Goal: Information Seeking & Learning: Learn about a topic

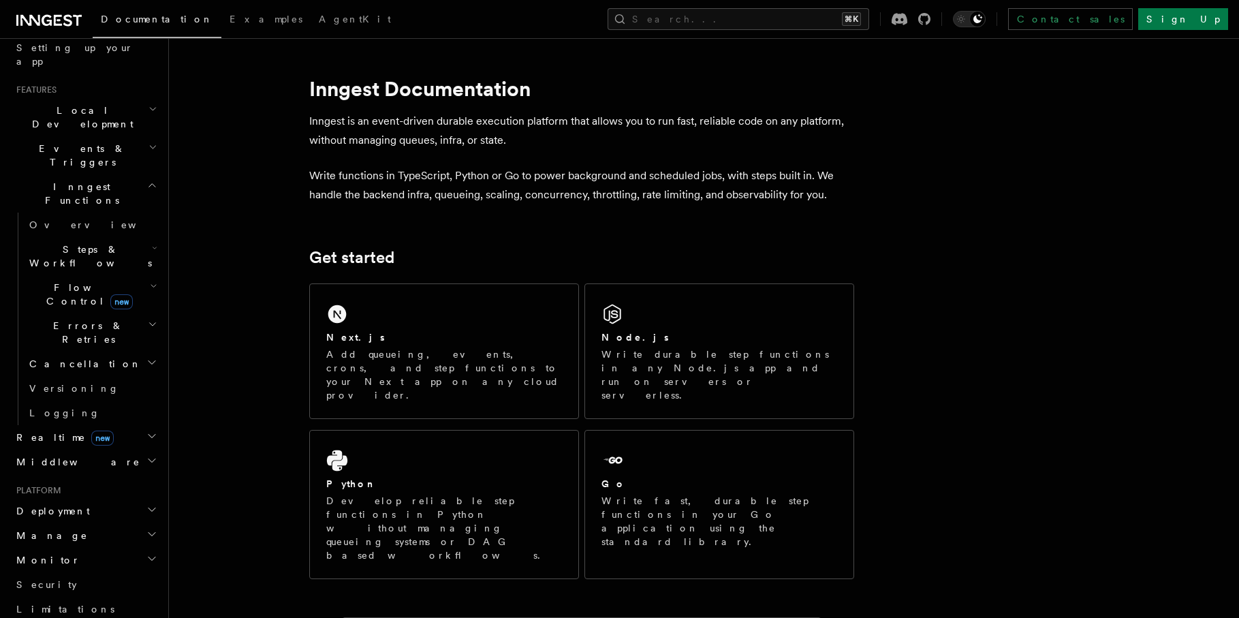
scroll to position [266, 0]
click at [813, 14] on button "Search... ⌘K" at bounding box center [739, 19] width 262 height 22
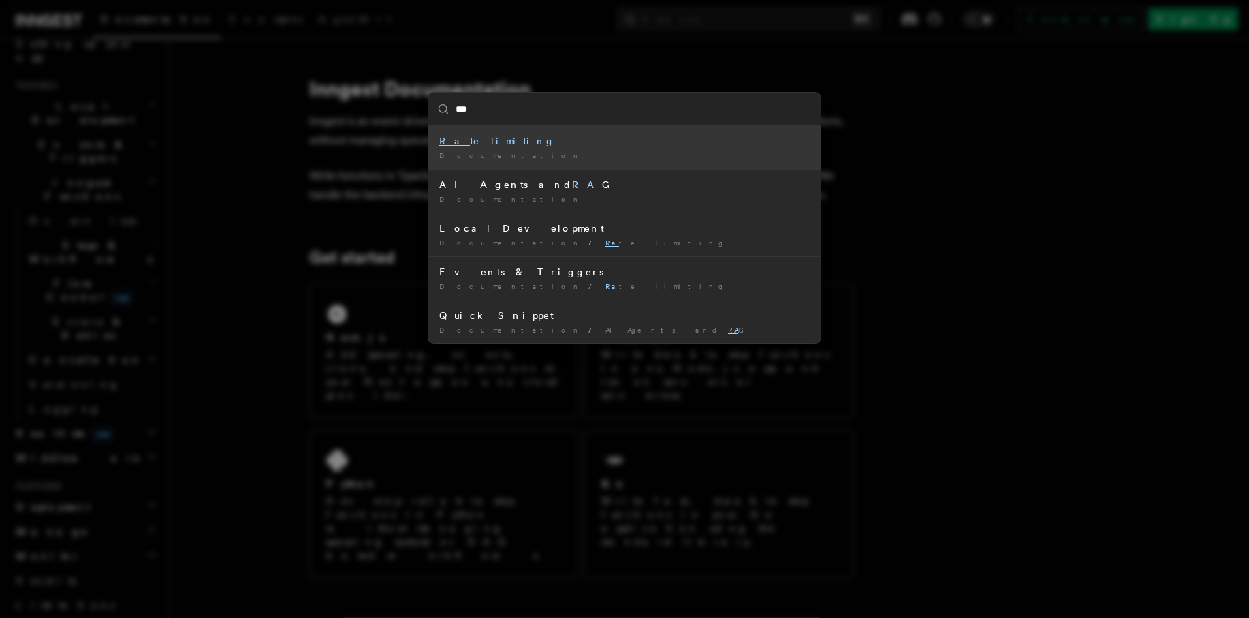
type input "****"
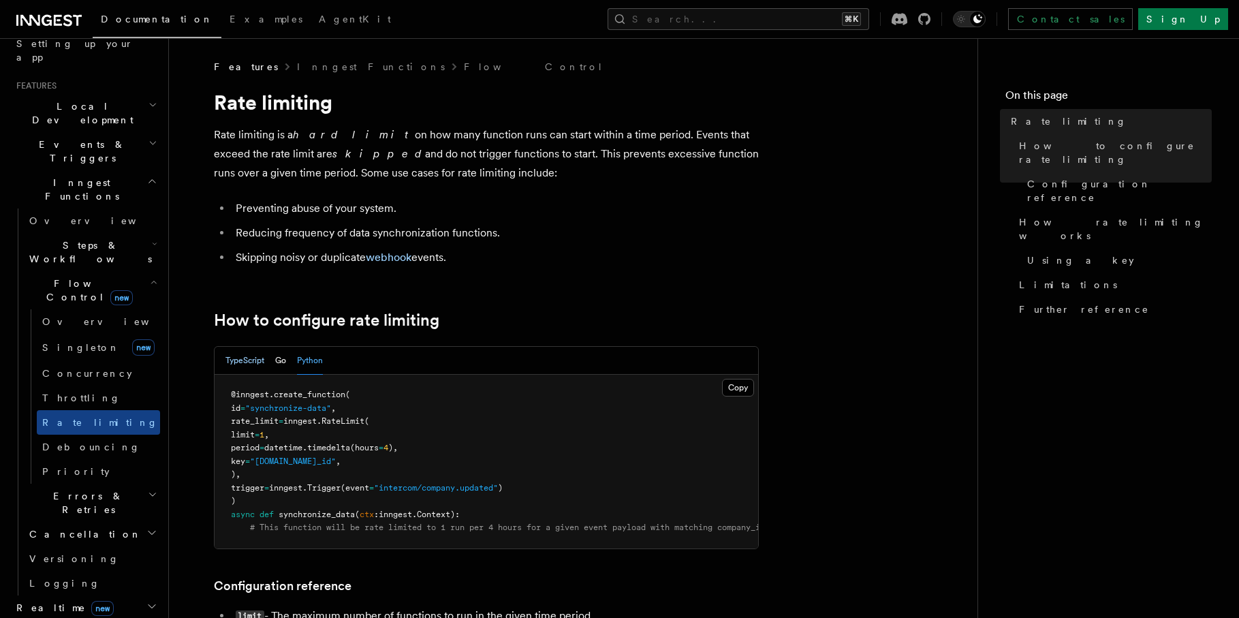
click at [236, 366] on button "TypeScript" at bounding box center [244, 361] width 39 height 28
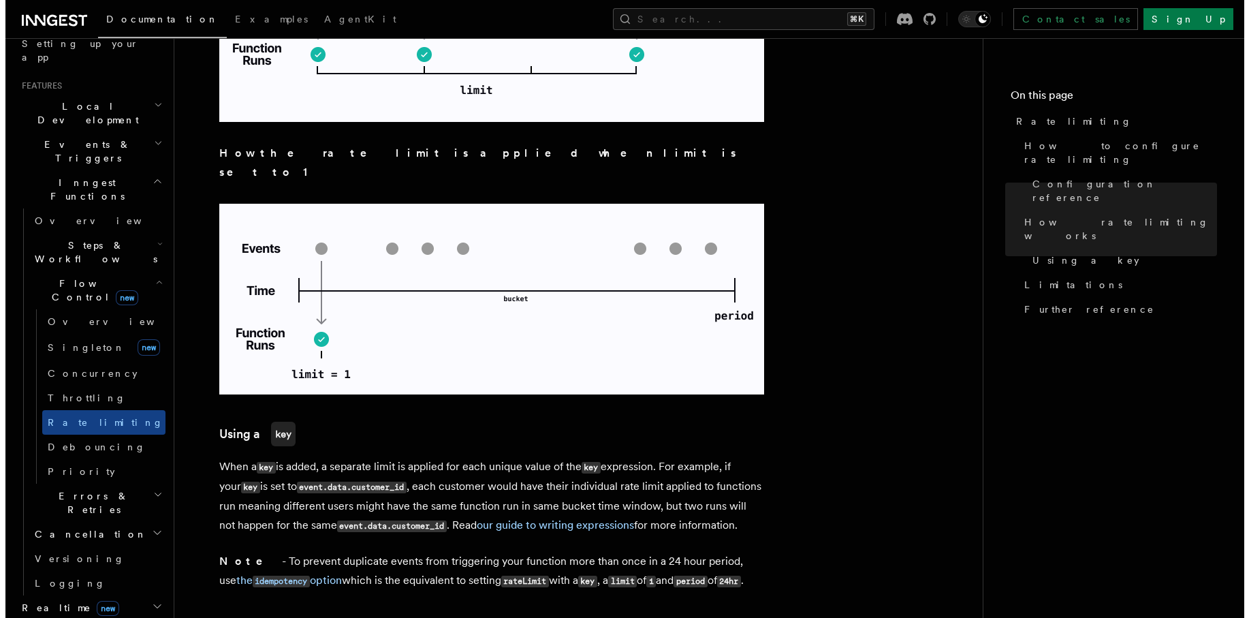
scroll to position [2136, 0]
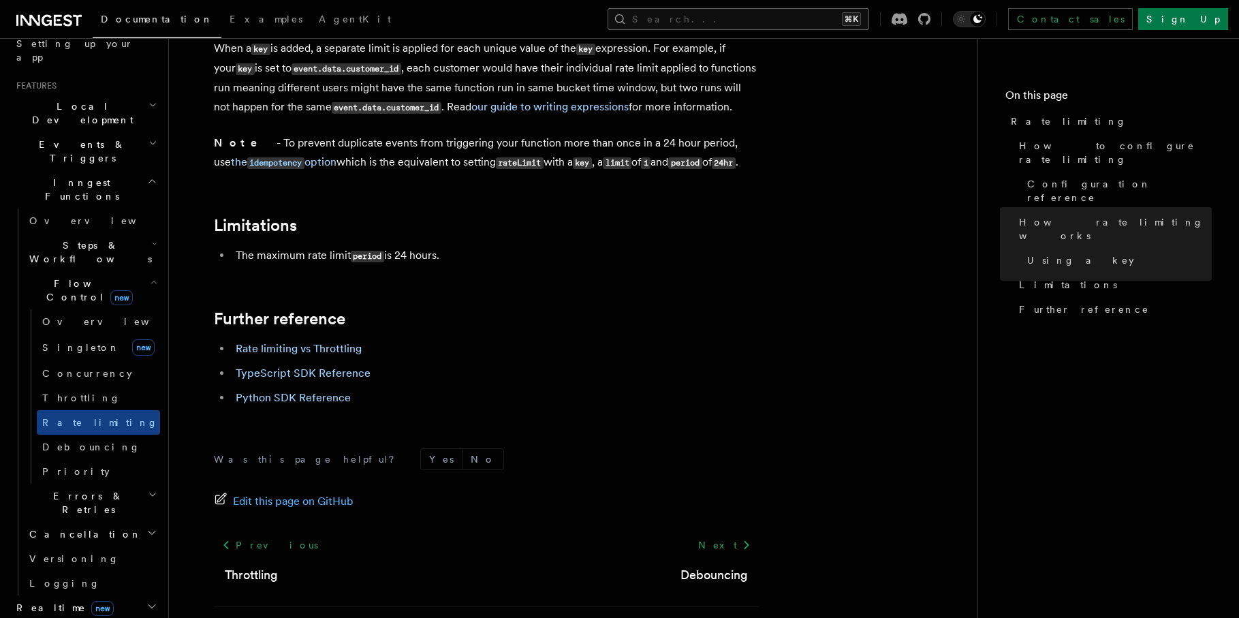
click at [785, 25] on button "Search... ⌘K" at bounding box center [739, 19] width 262 height 22
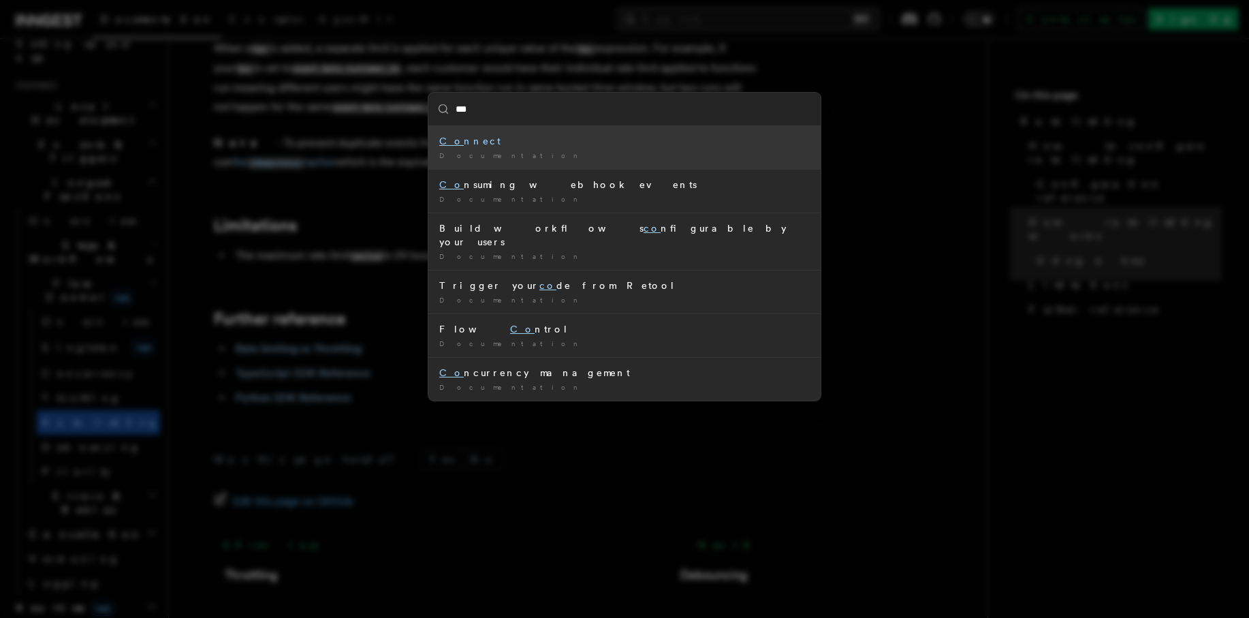
type input "****"
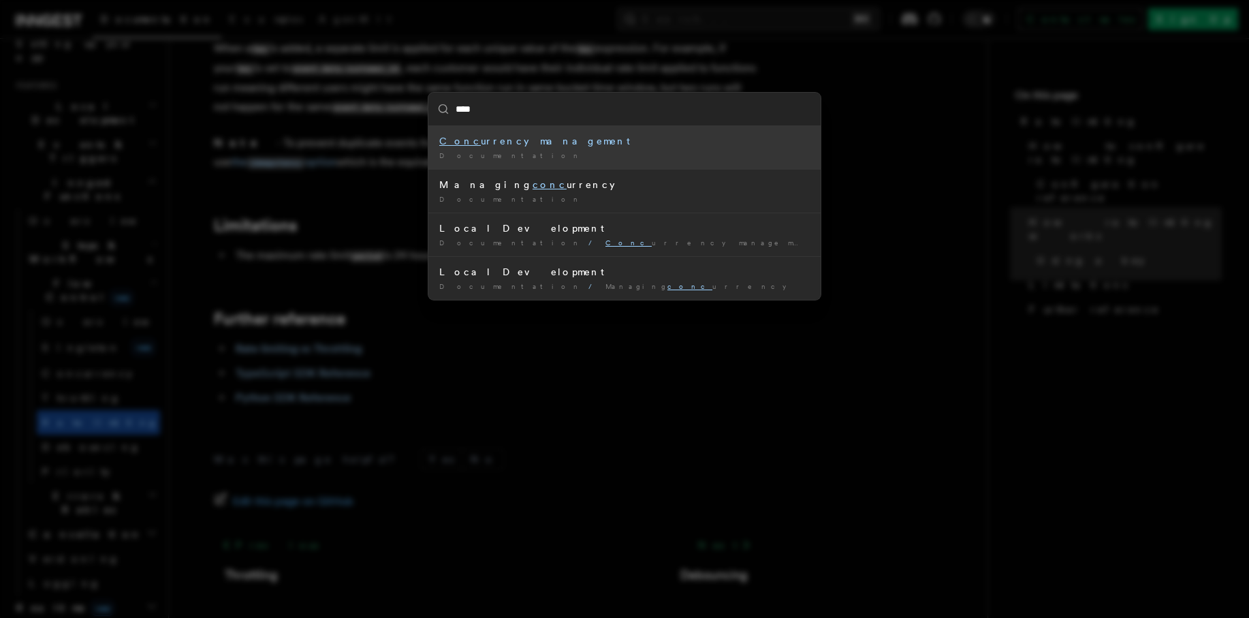
click at [555, 152] on div "Documentation /" at bounding box center [624, 156] width 371 height 10
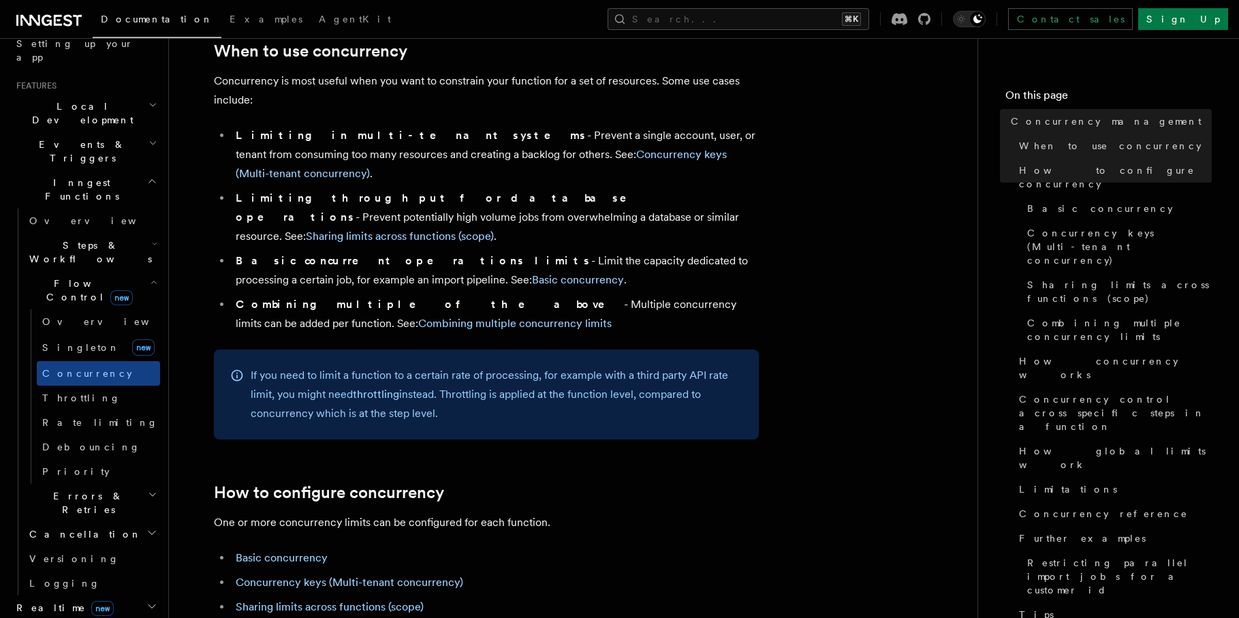
scroll to position [358, 0]
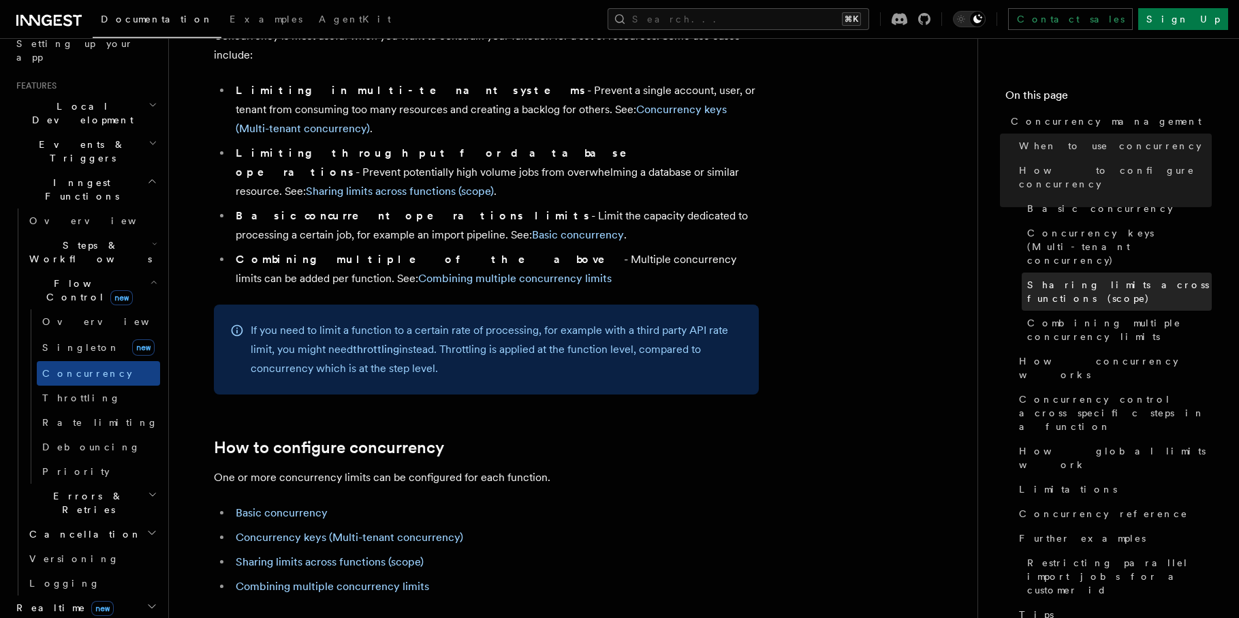
click at [1140, 278] on span "Sharing limits across functions (scope)" at bounding box center [1119, 291] width 185 height 27
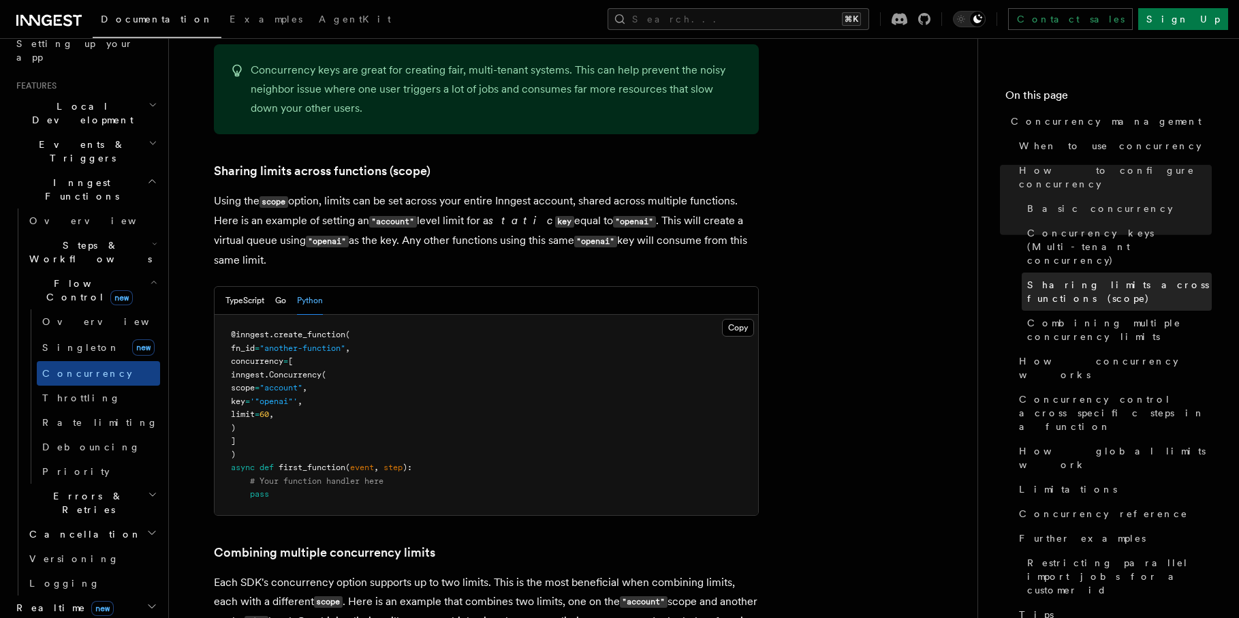
scroll to position [1640, 0]
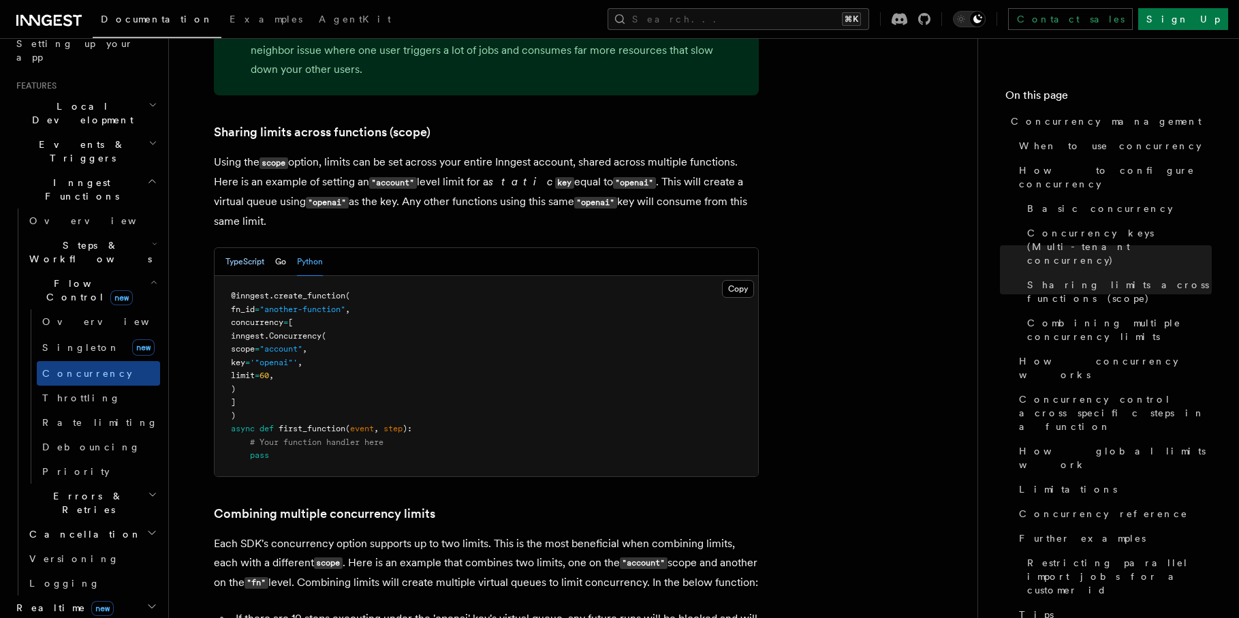
click at [247, 248] on button "TypeScript" at bounding box center [244, 262] width 39 height 28
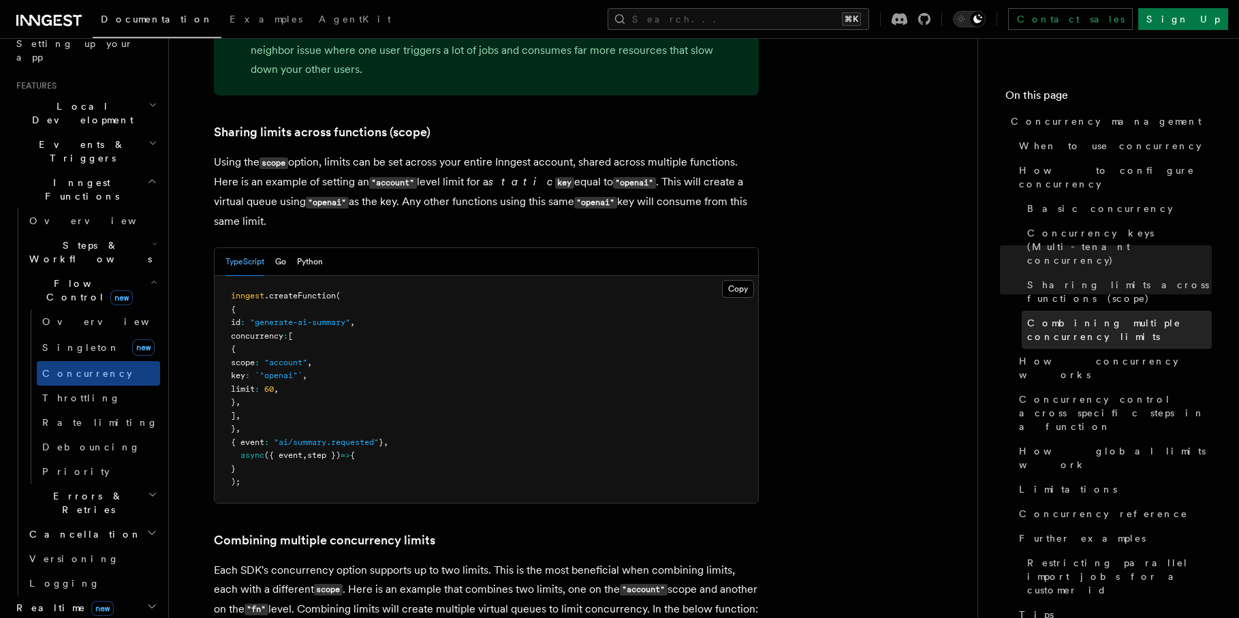
click at [1032, 311] on link "Combining multiple concurrency limits" at bounding box center [1117, 330] width 190 height 38
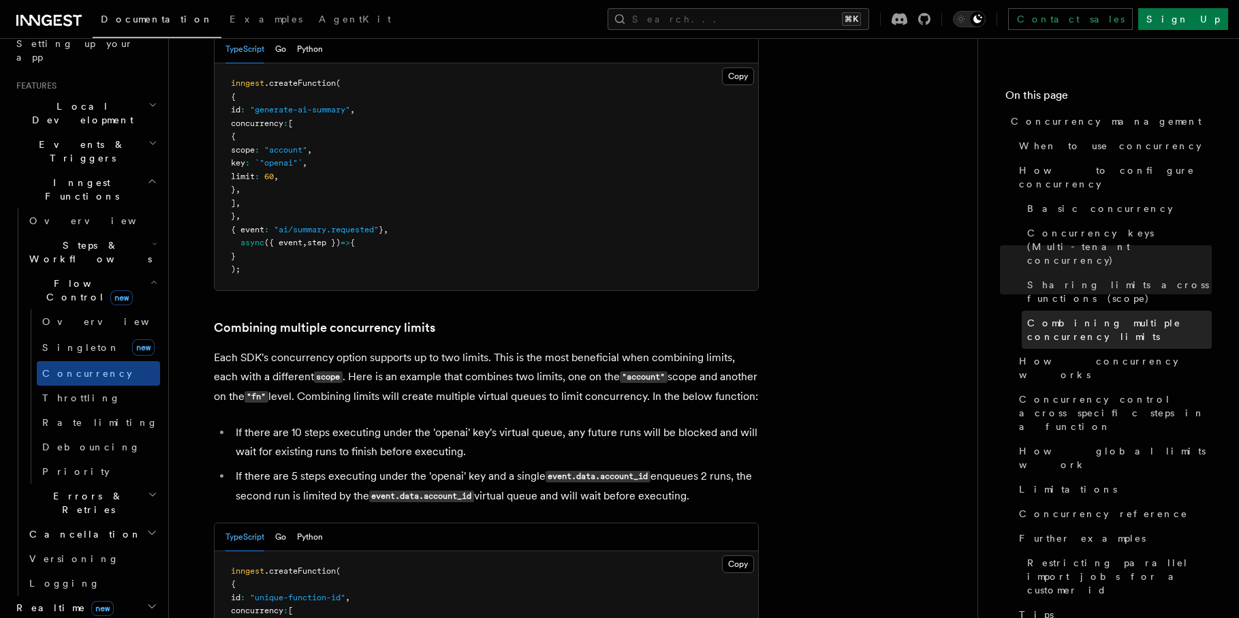
scroll to position [2049, 0]
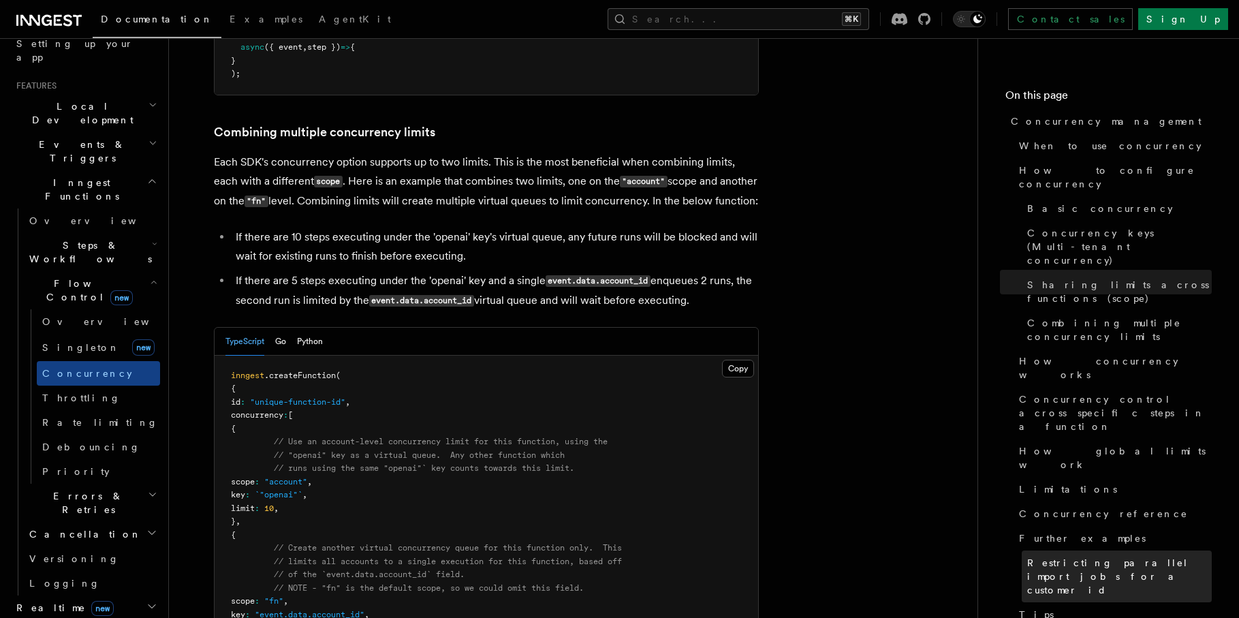
click at [1046, 556] on span "Restricting parallel import jobs for a customer id" at bounding box center [1119, 576] width 185 height 41
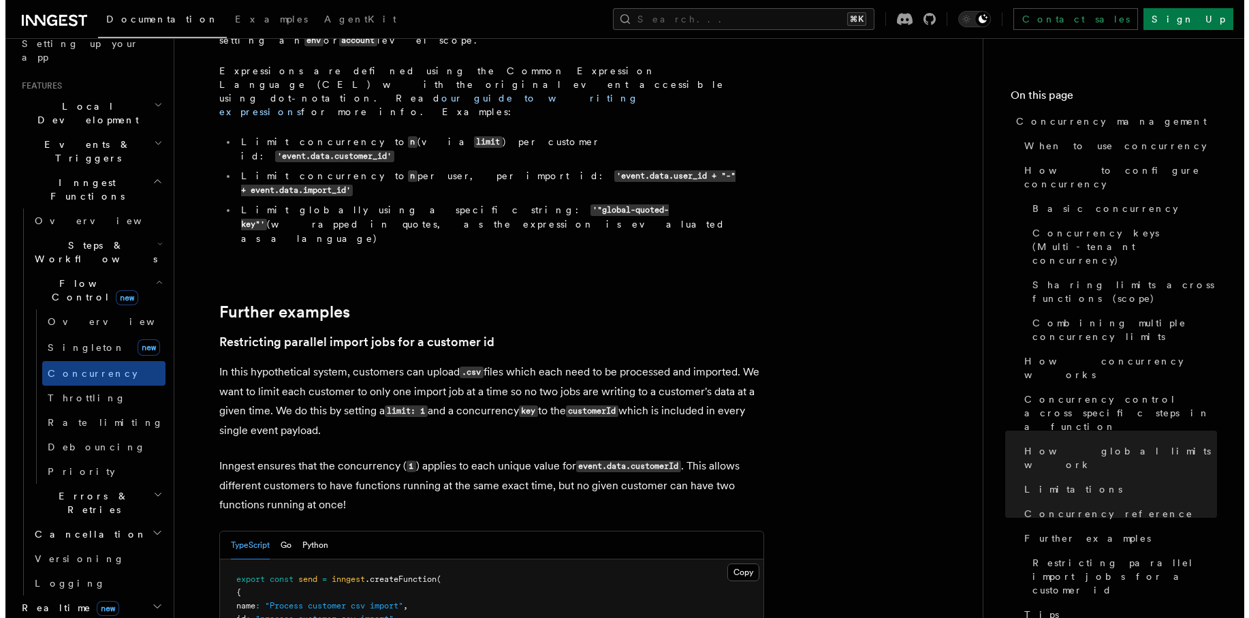
scroll to position [5364, 0]
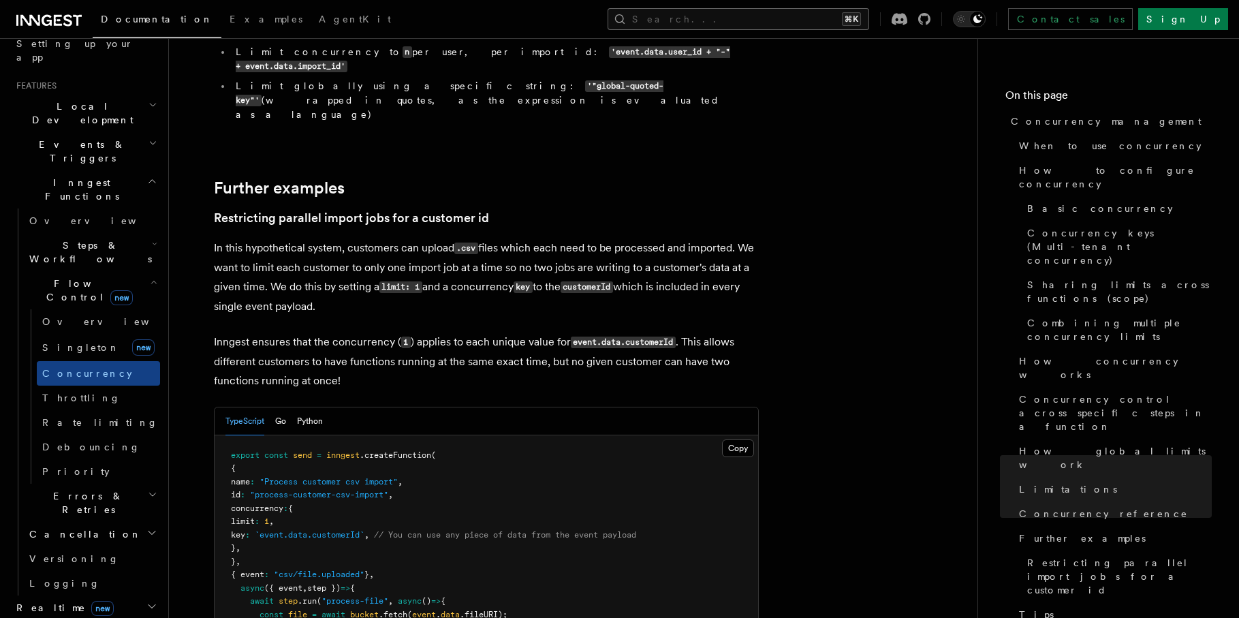
click at [819, 25] on button "Search... ⌘K" at bounding box center [739, 19] width 262 height 22
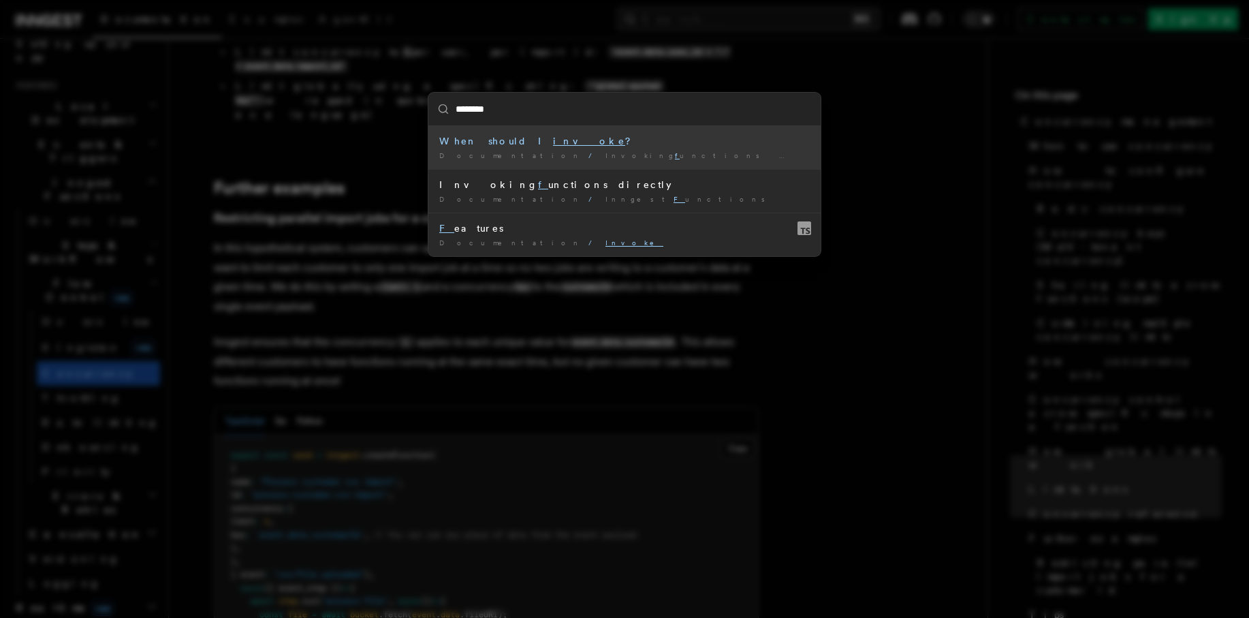
type input "*********"
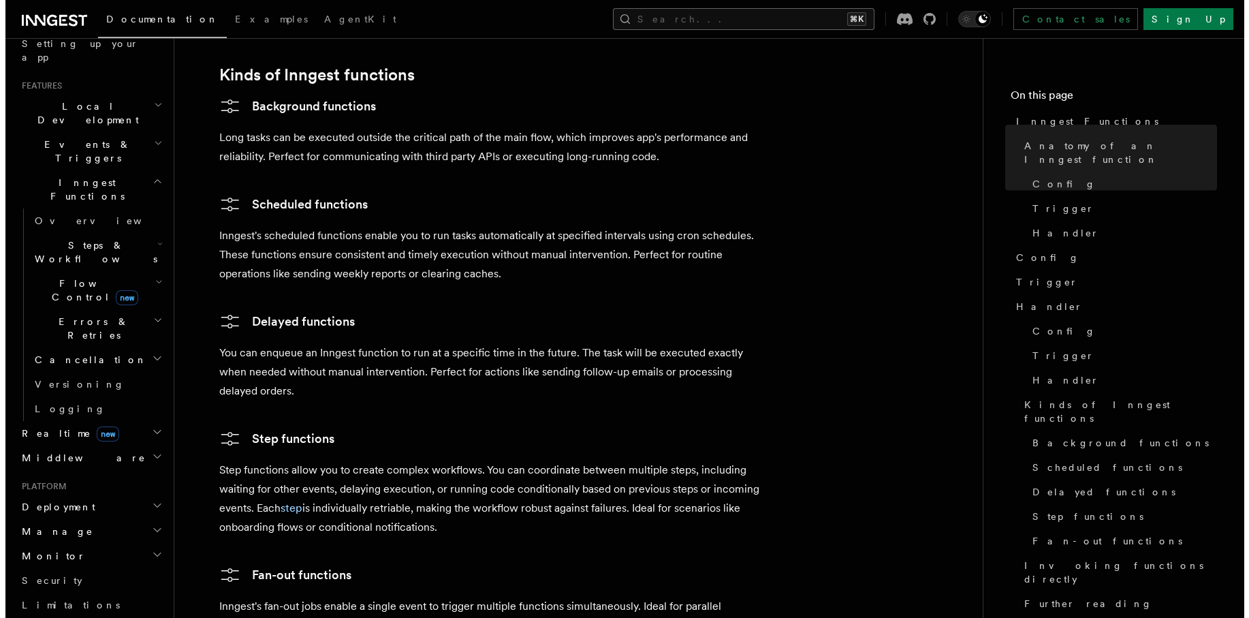
scroll to position [2801, 0]
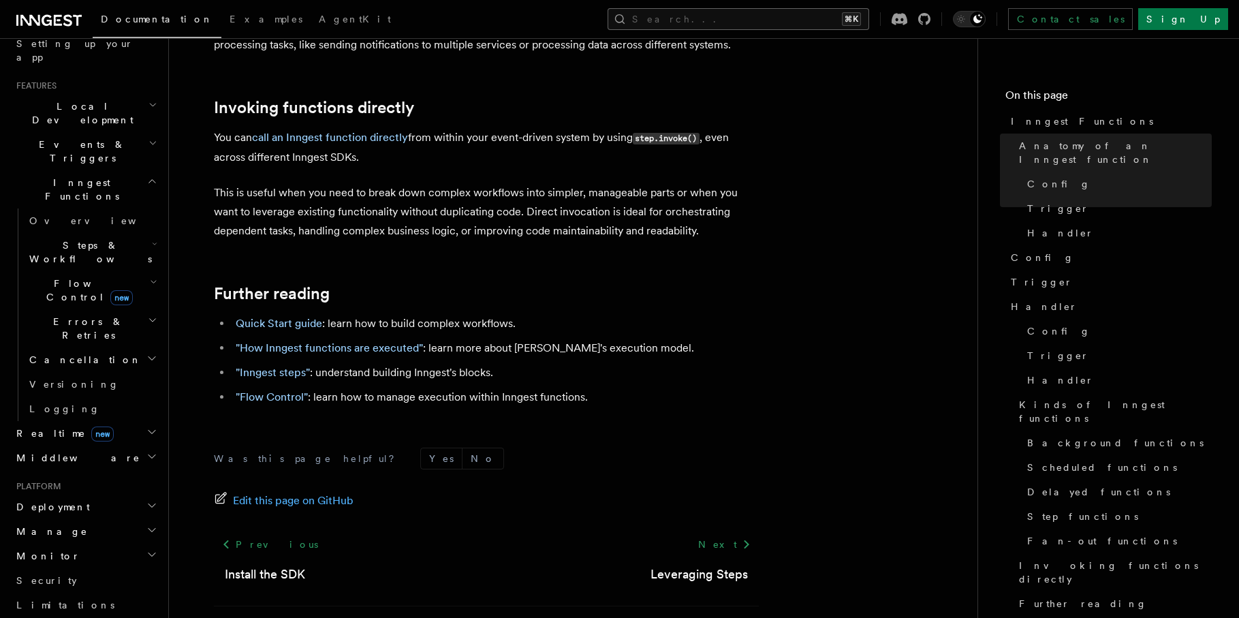
click at [828, 9] on button "Search... ⌘K" at bounding box center [739, 19] width 262 height 22
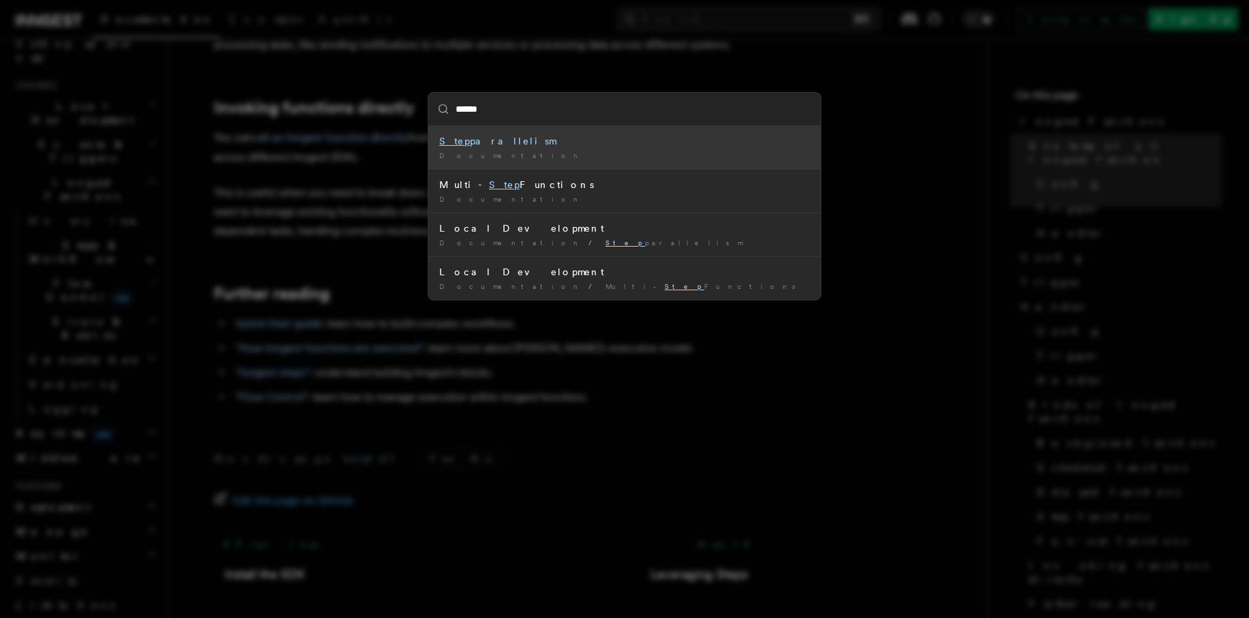
type input "*******"
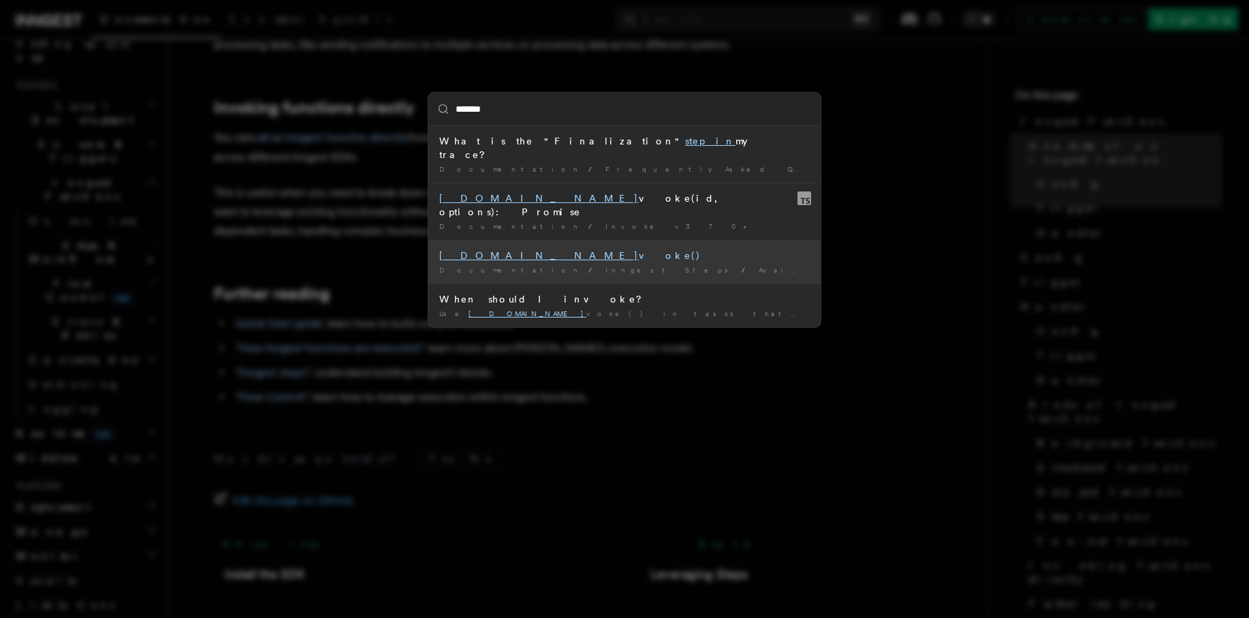
click at [599, 249] on div "[DOMAIN_NAME] voke()" at bounding box center [624, 256] width 371 height 14
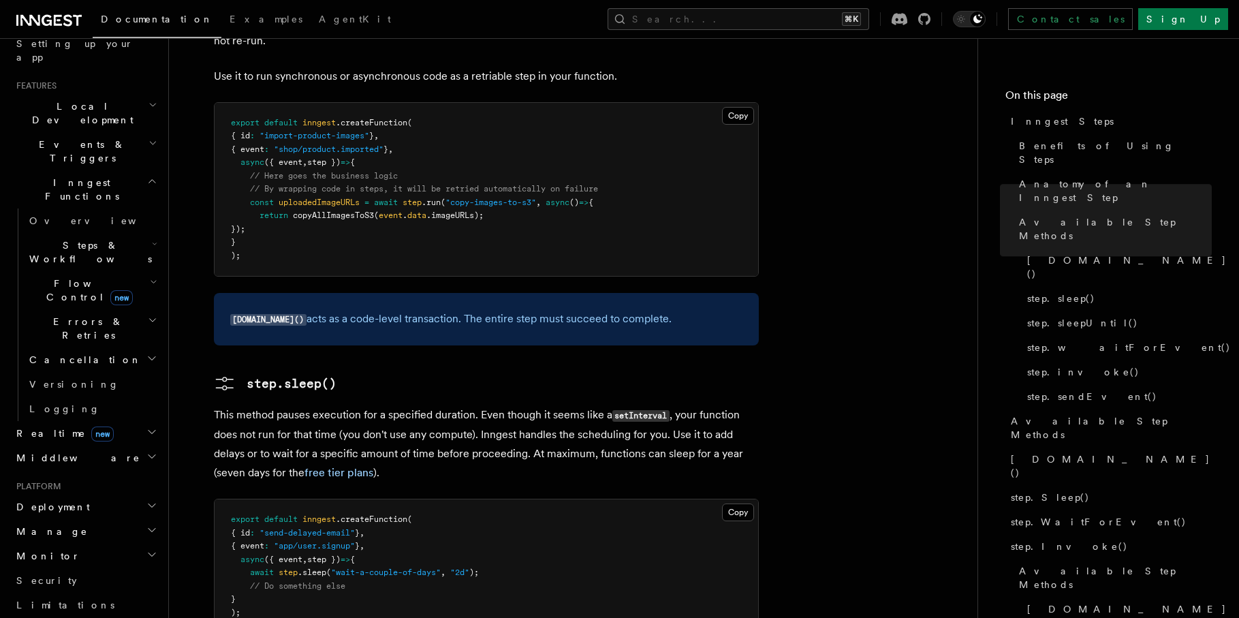
scroll to position [1285, 0]
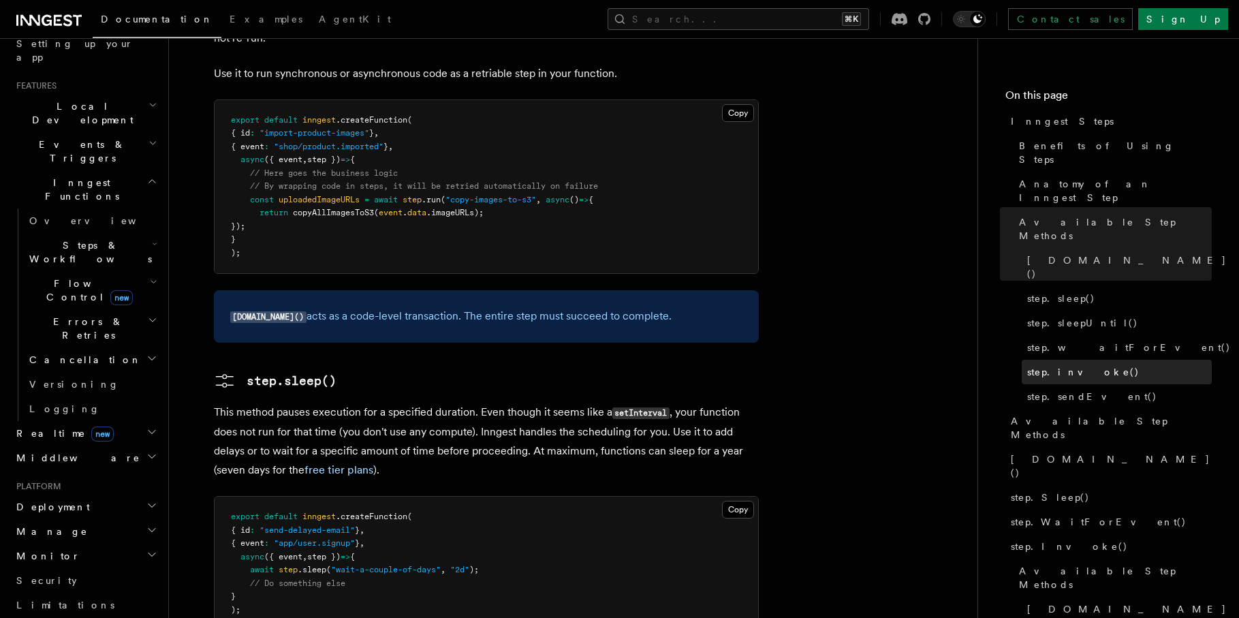
click at [1076, 360] on link "step.invoke()" at bounding box center [1117, 372] width 190 height 25
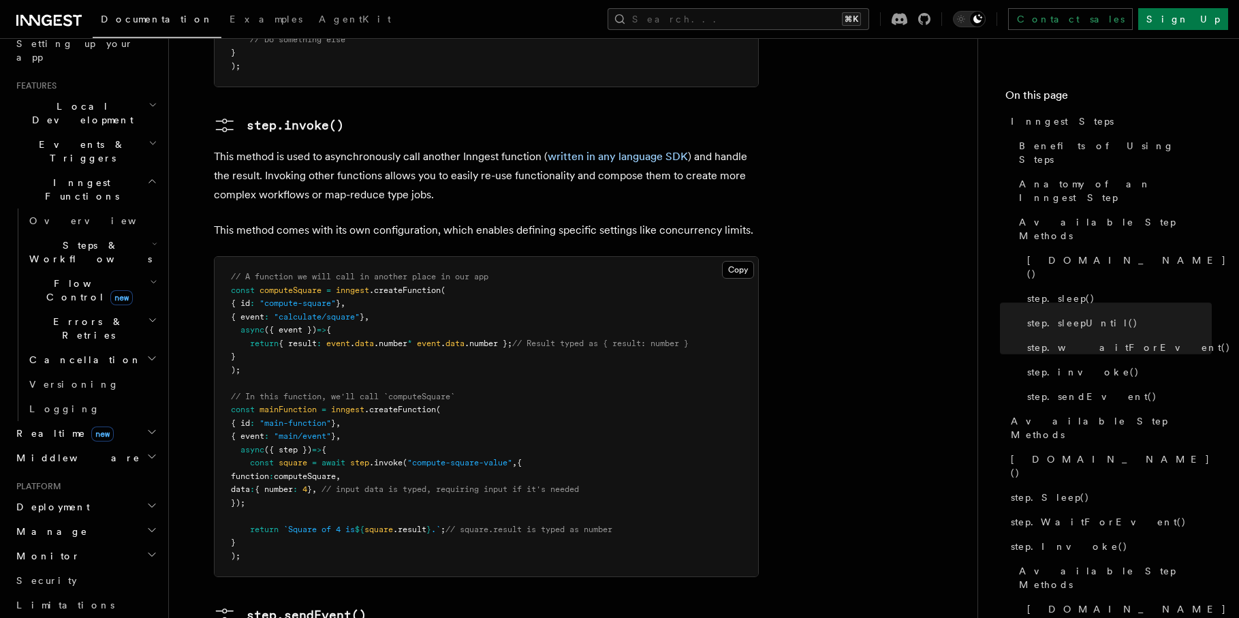
scroll to position [2382, 0]
